Goal: Task Accomplishment & Management: Manage account settings

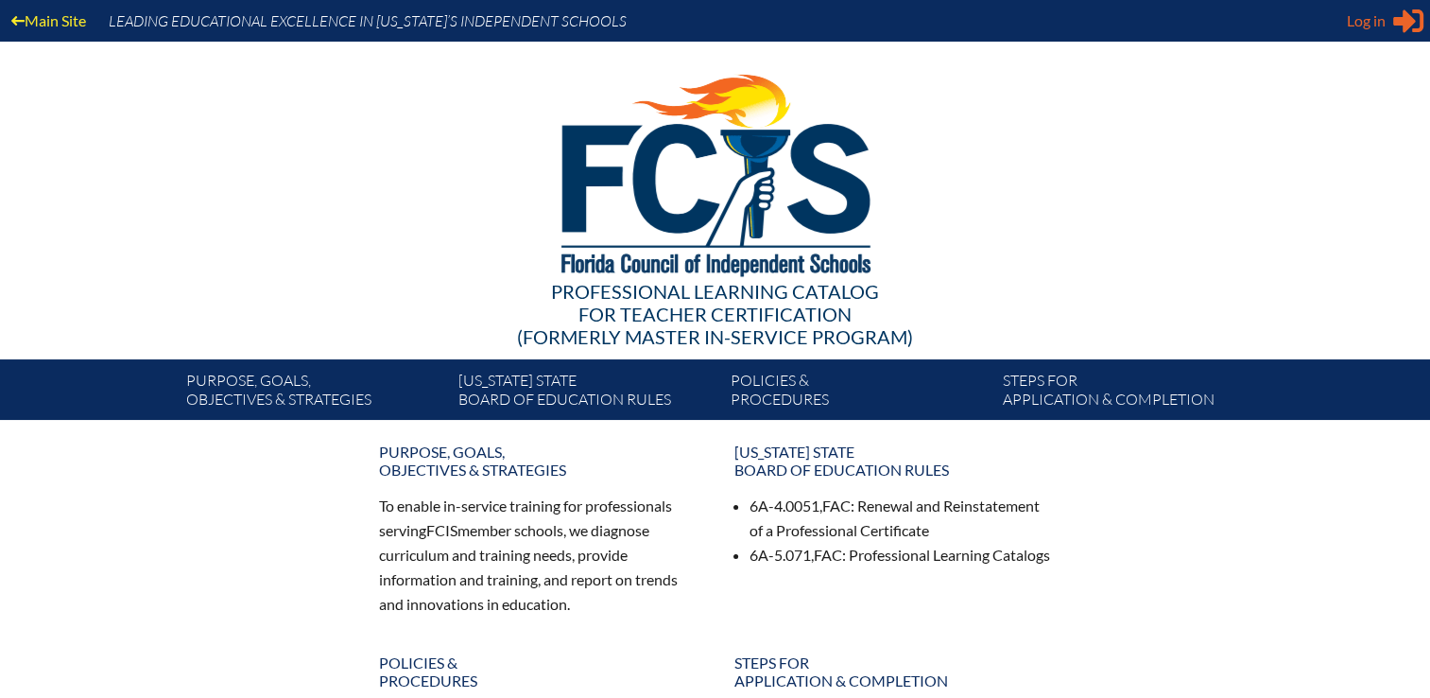
type input "kdanger@fcis.org"
click at [1349, 30] on span "Log in" at bounding box center [1366, 20] width 39 height 23
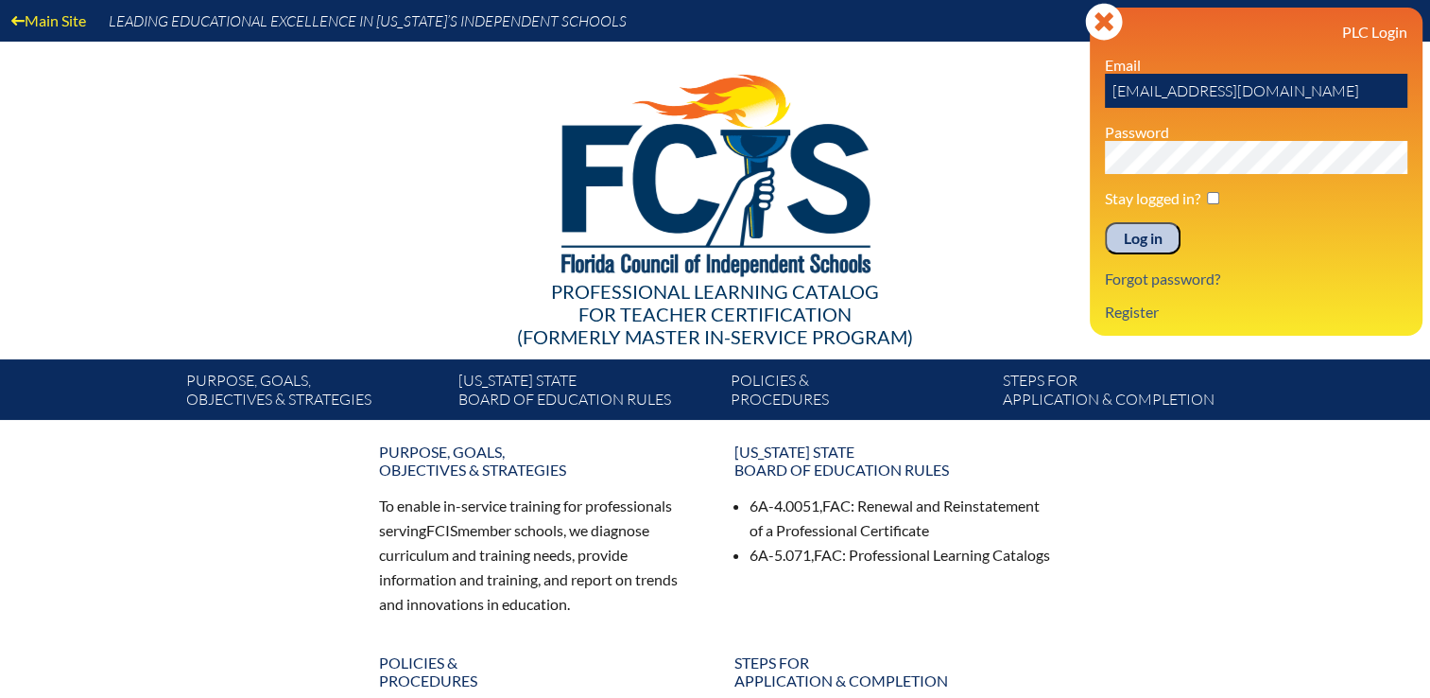
click at [1152, 233] on input "Log in" at bounding box center [1143, 238] width 76 height 32
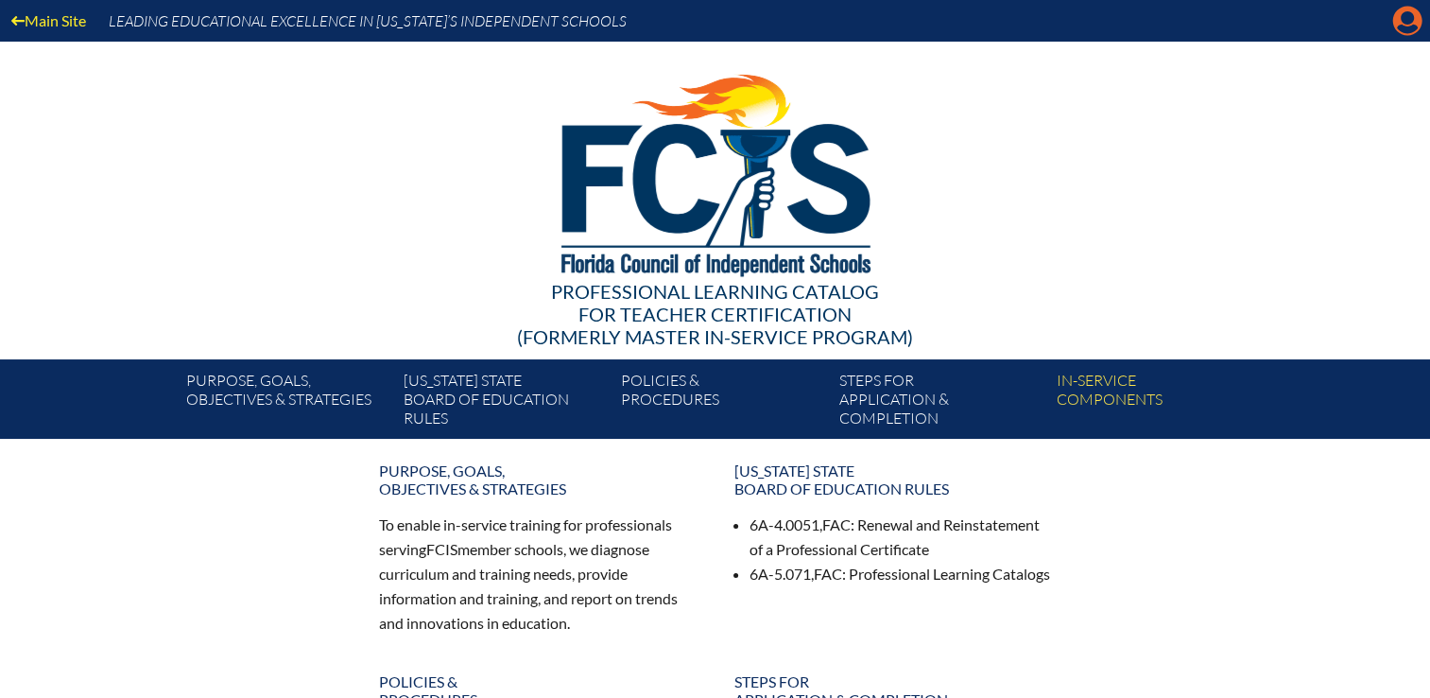
click at [1401, 25] on icon "Manage Account" at bounding box center [1408, 21] width 30 height 30
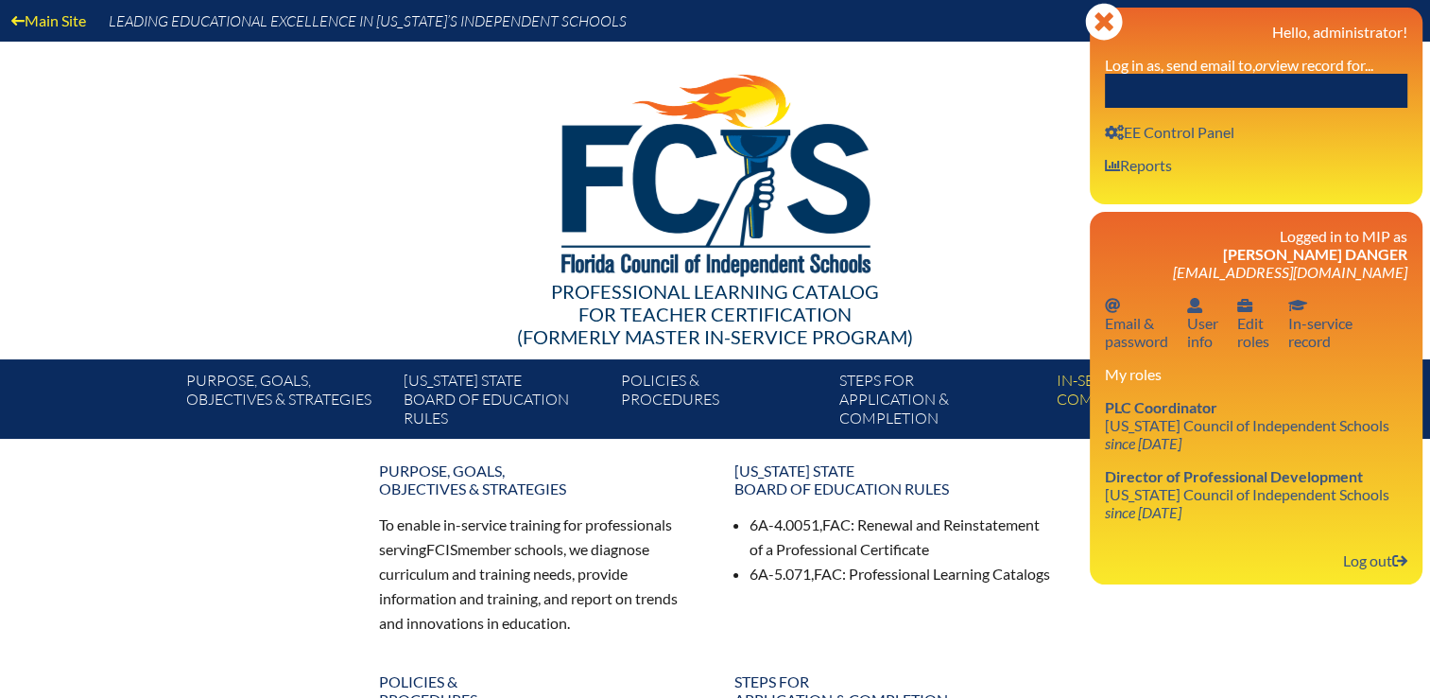
click at [1220, 91] on input "text" at bounding box center [1256, 91] width 303 height 34
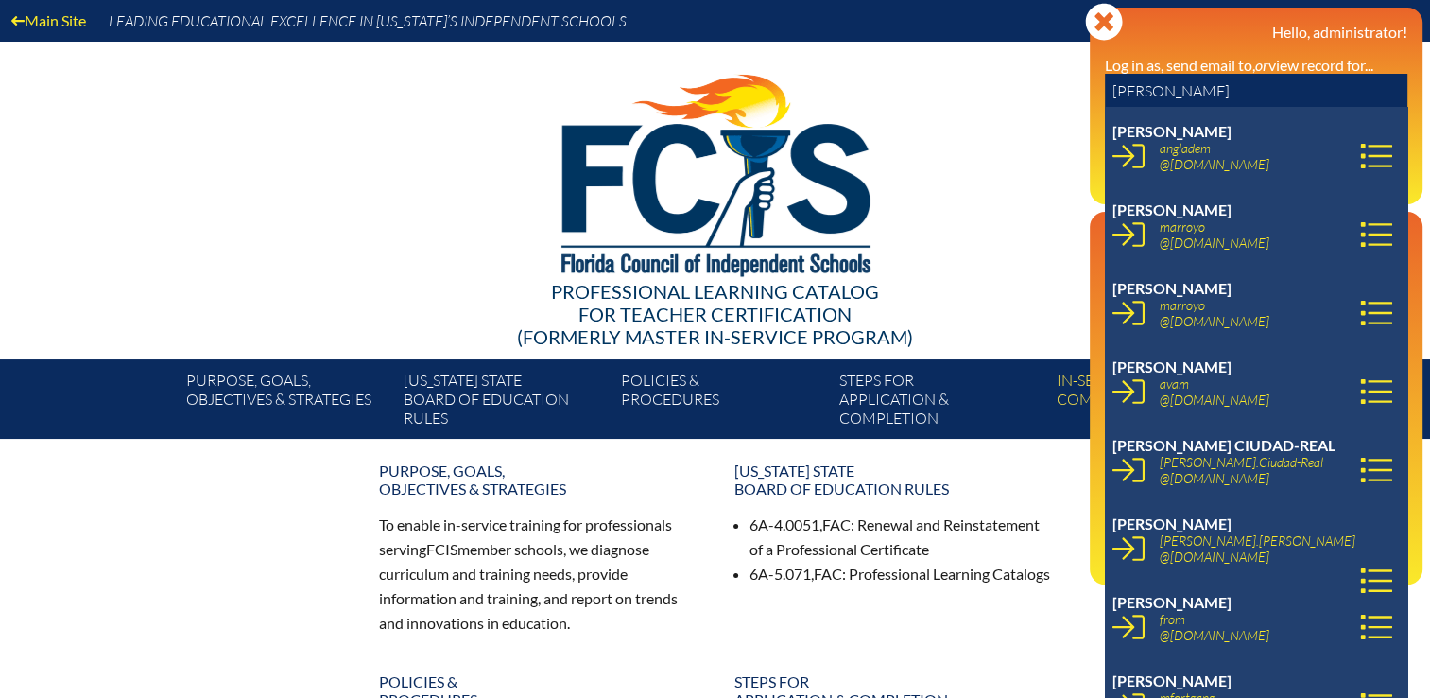
drag, startPoint x: 1095, startPoint y: 83, endPoint x: 1072, endPoint y: 87, distance: 23.0
click at [1072, 87] on div "Main Site Leading Educational Excellence in Florida’s Independent Schools Profe…" at bounding box center [715, 219] width 1430 height 439
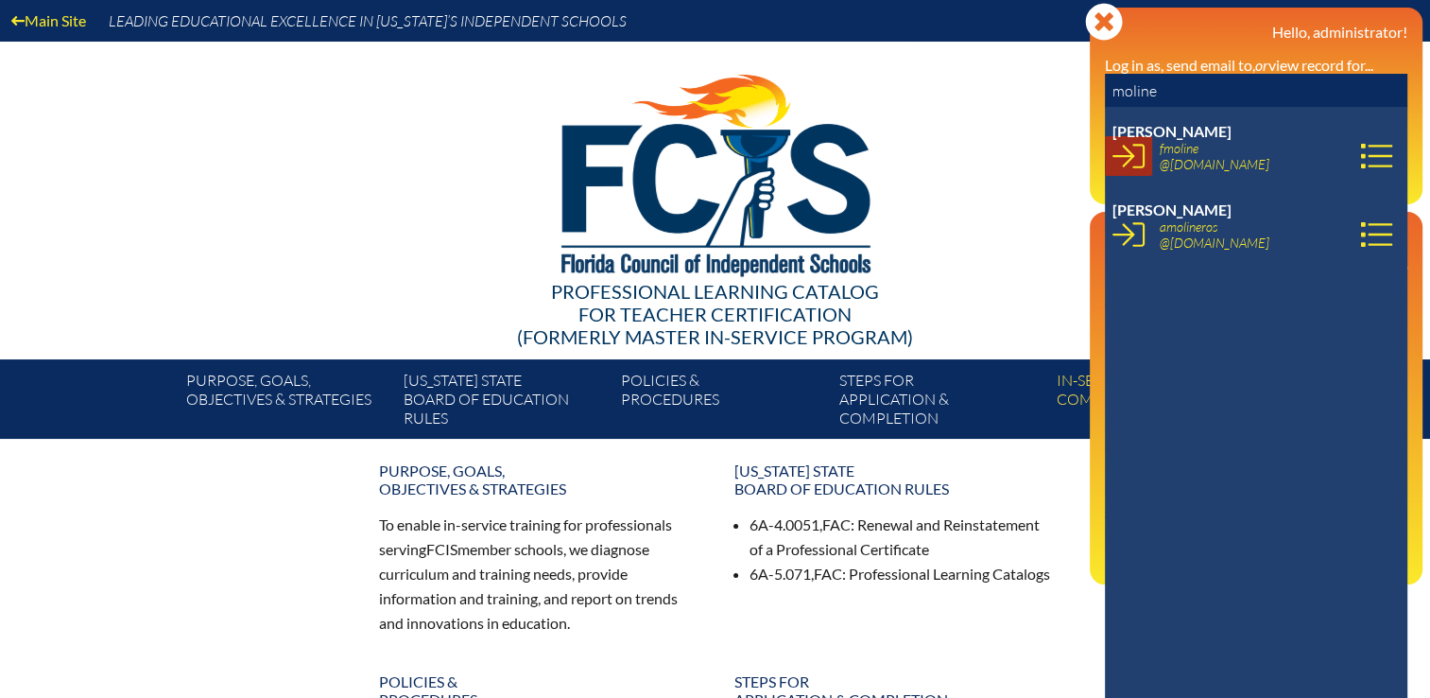
type input "moline"
click at [1123, 153] on icon at bounding box center [1129, 156] width 32 height 32
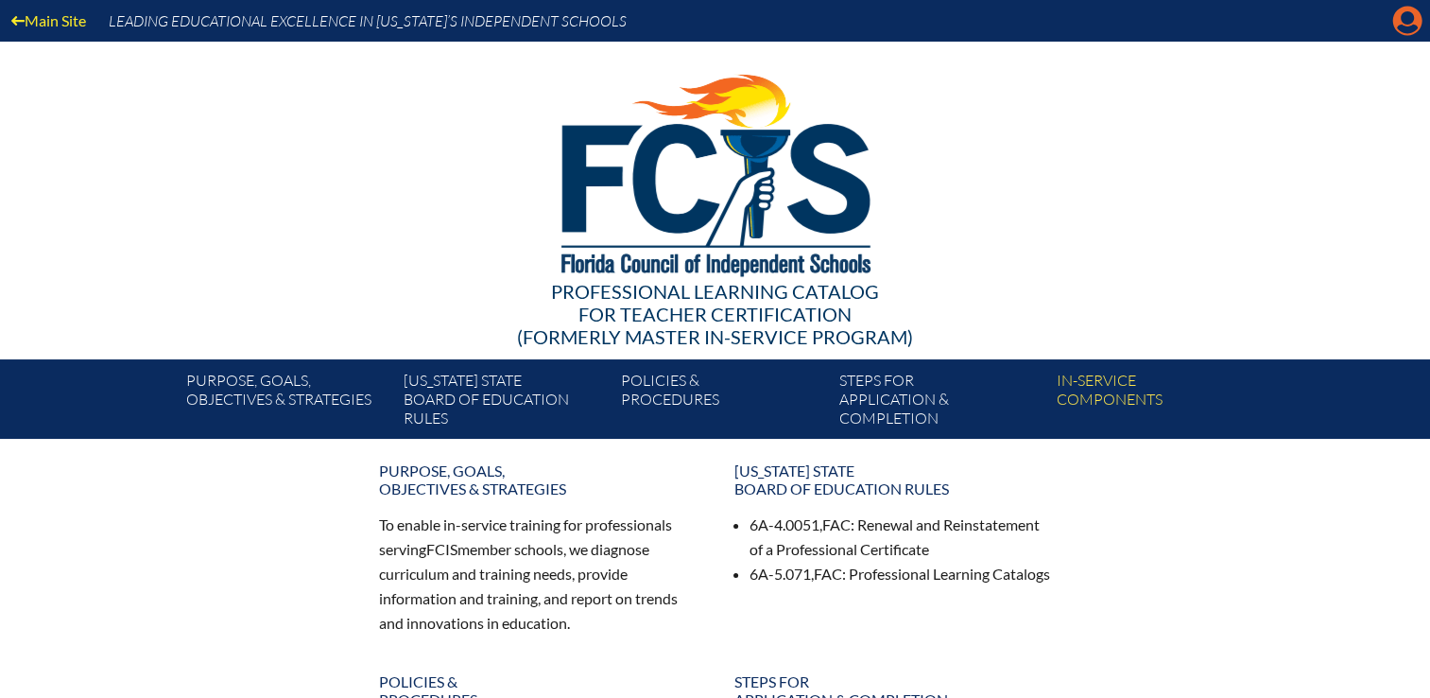
click at [1399, 16] on icon at bounding box center [1408, 21] width 29 height 29
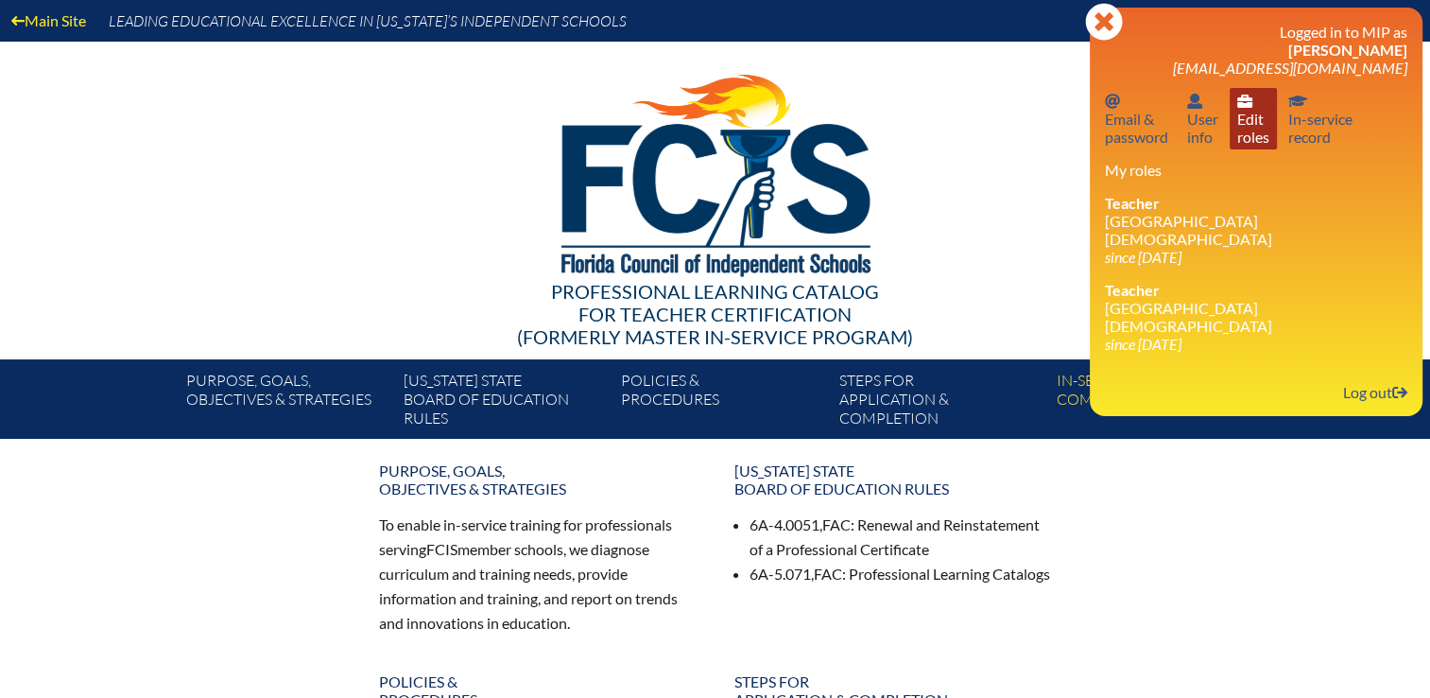
click at [1267, 135] on link "User info Edit roles" at bounding box center [1253, 118] width 47 height 61
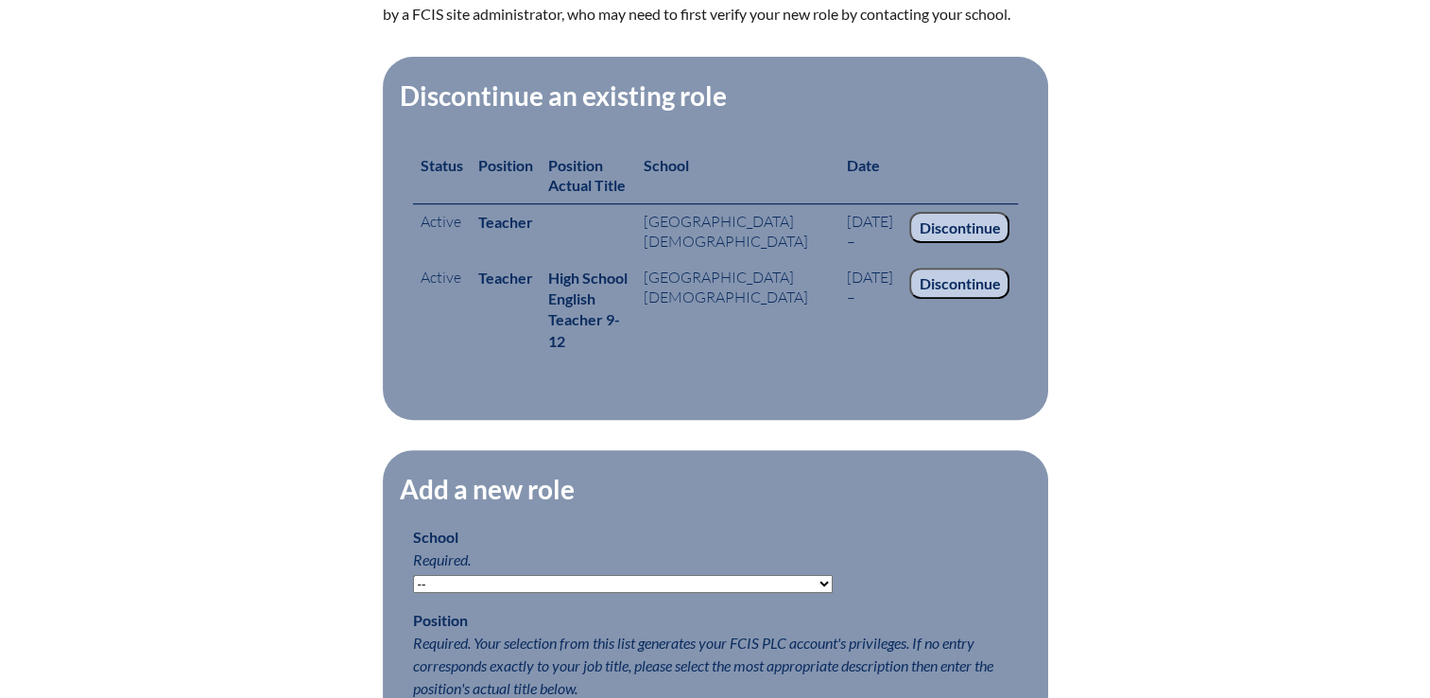
scroll to position [662, 0]
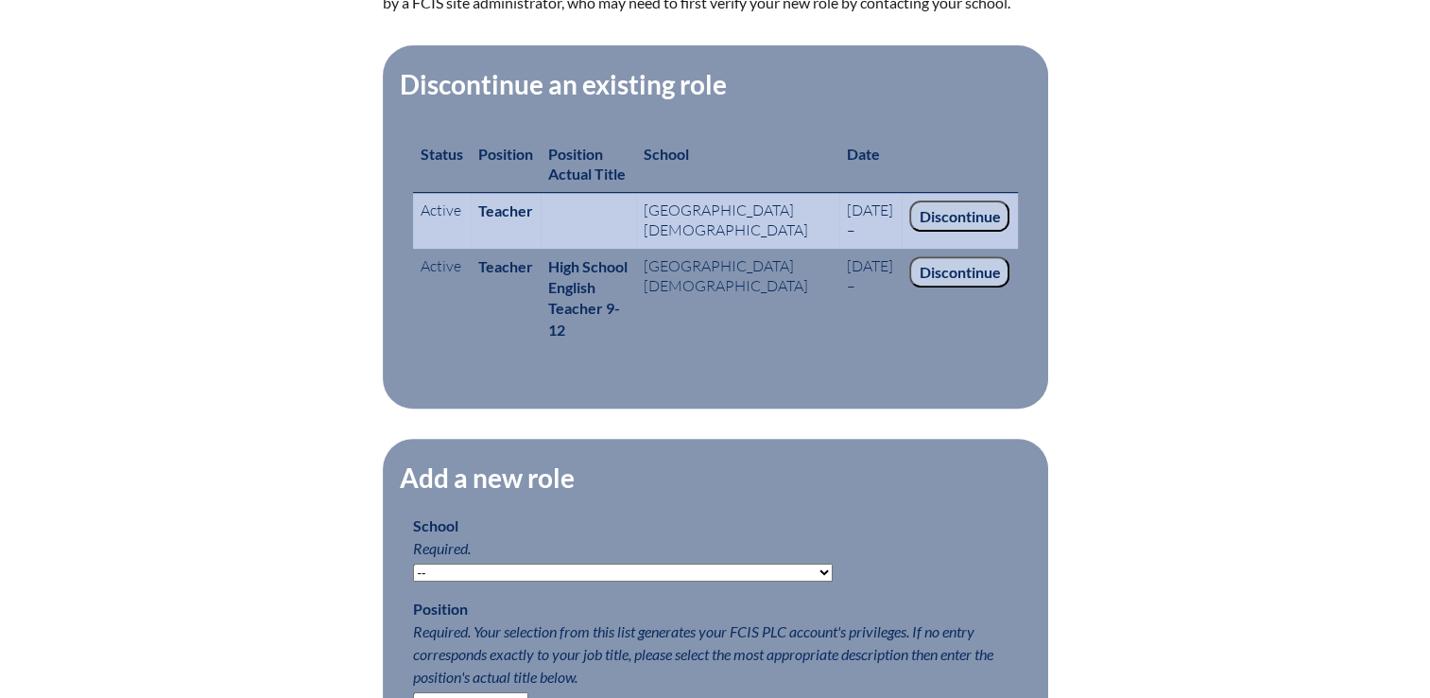
click at [984, 209] on input "Discontinue" at bounding box center [959, 216] width 100 height 32
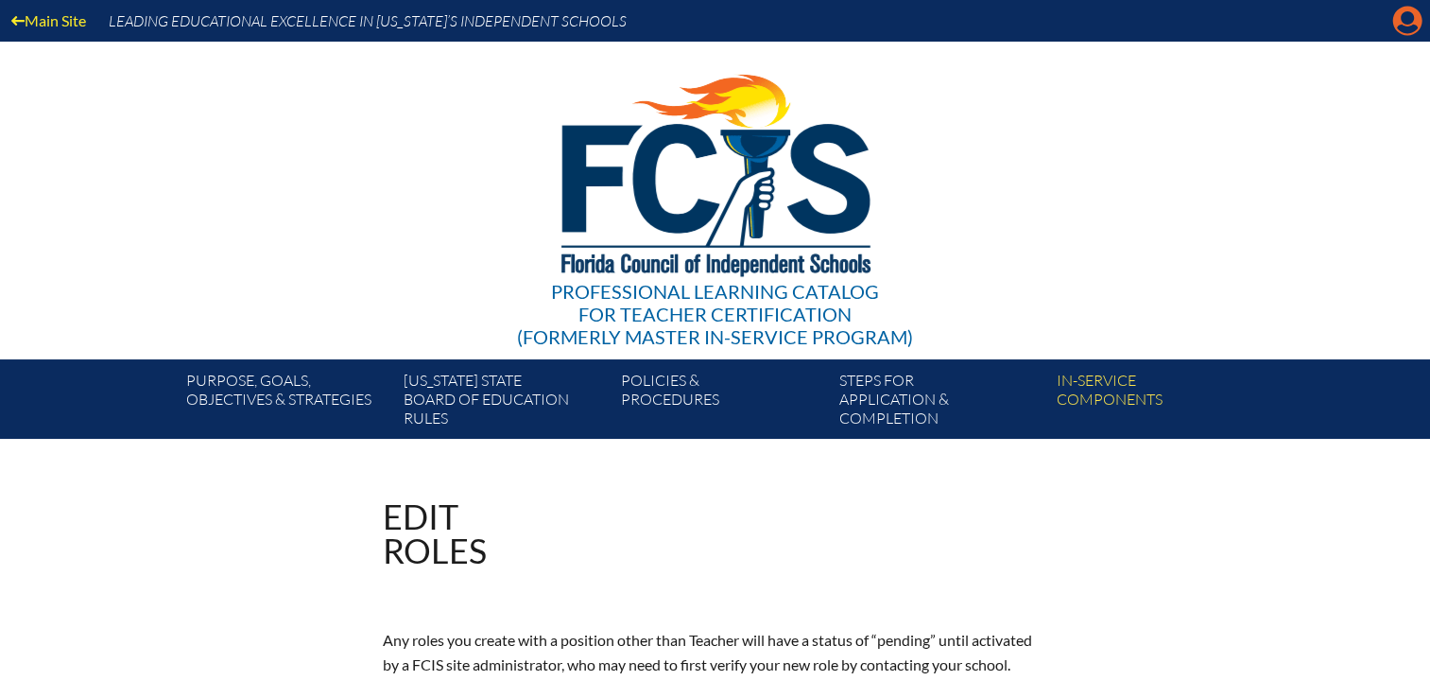
click at [1410, 10] on icon at bounding box center [1408, 21] width 29 height 29
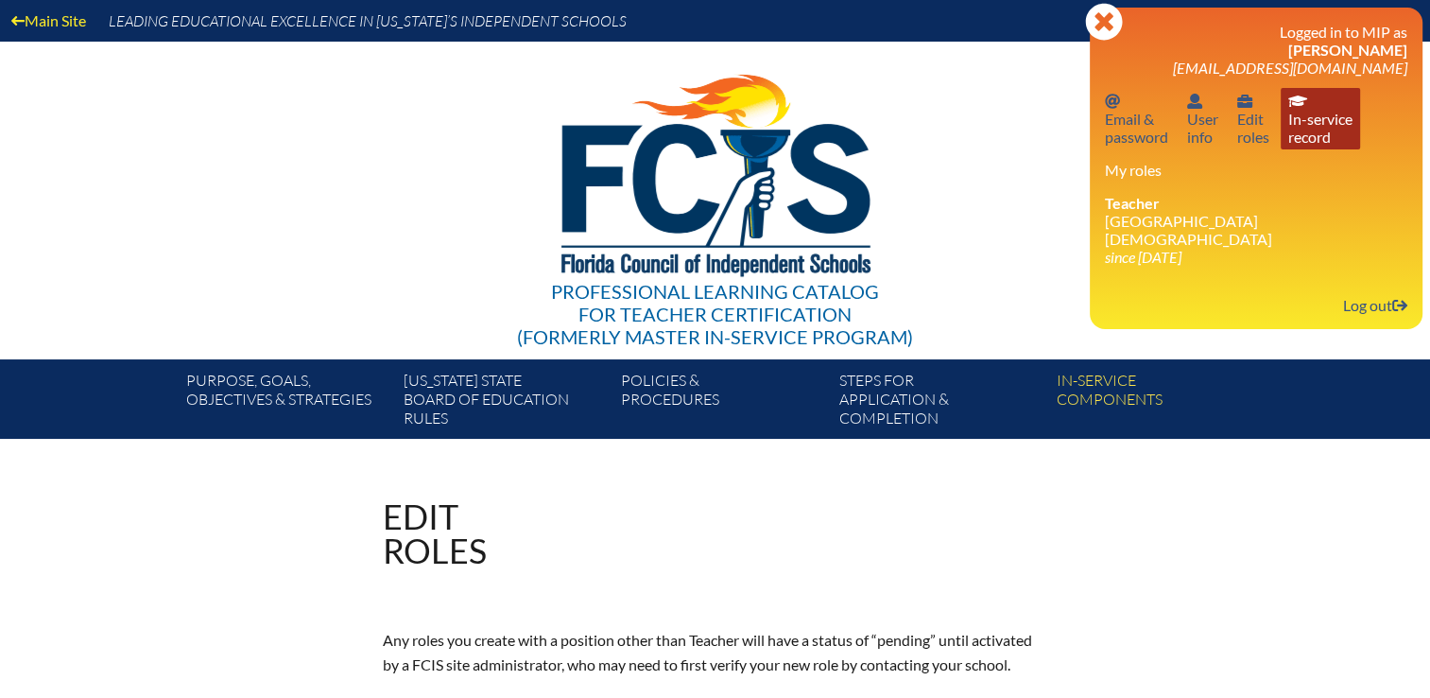
click at [1319, 130] on link "In-service record In-service record" at bounding box center [1320, 118] width 79 height 61
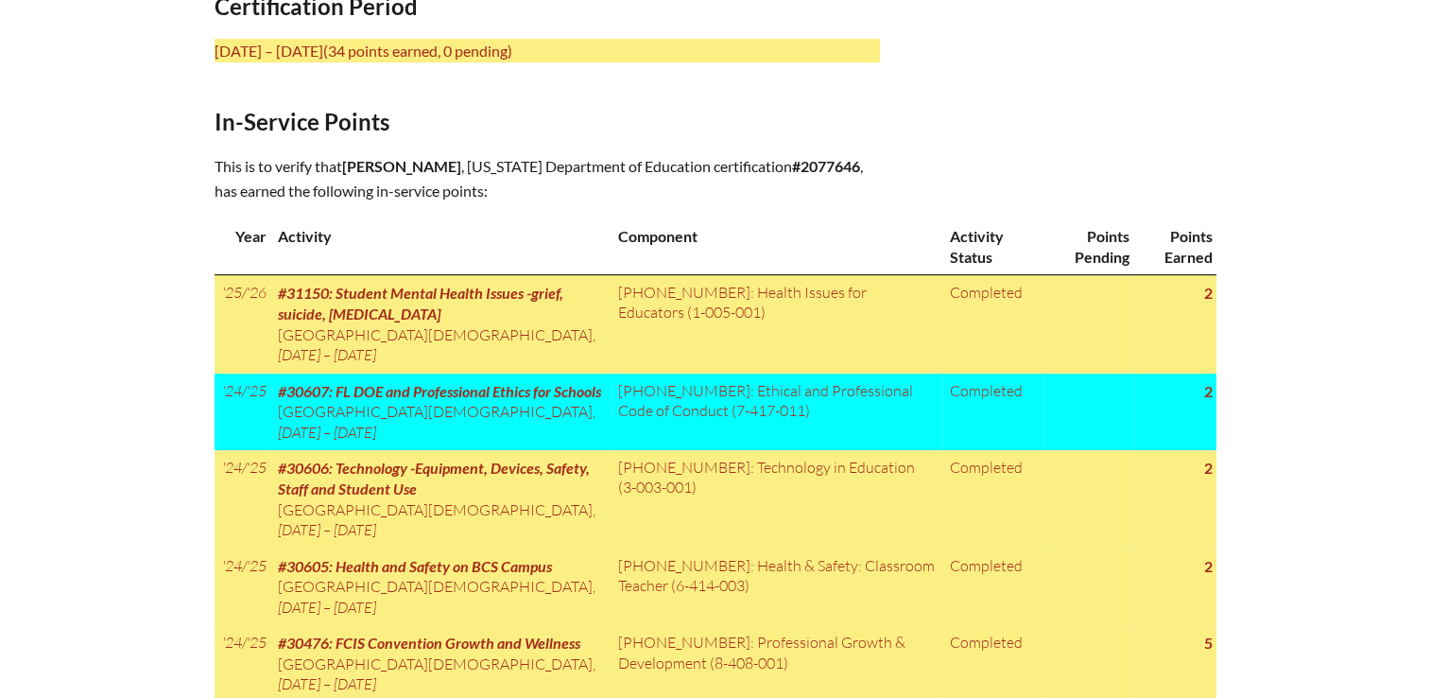
scroll to position [851, 0]
